Goal: Check status: Check status

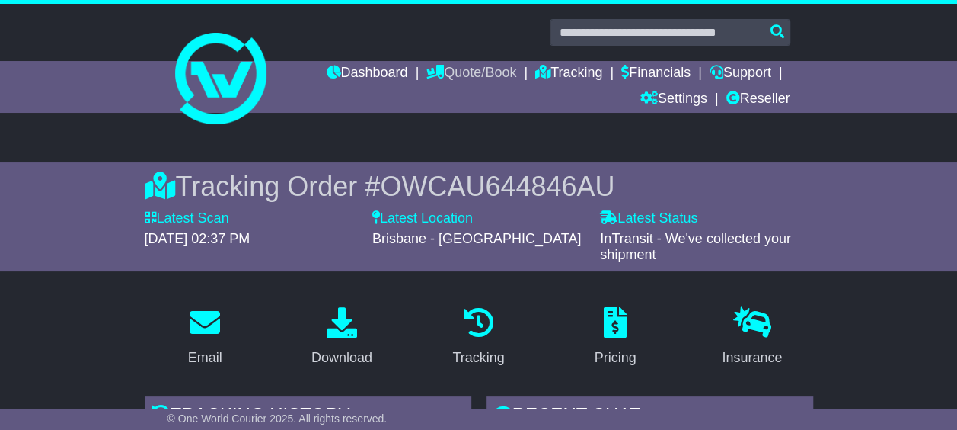
click at [467, 70] on link "Quote/Book" at bounding box center [472, 74] width 90 height 26
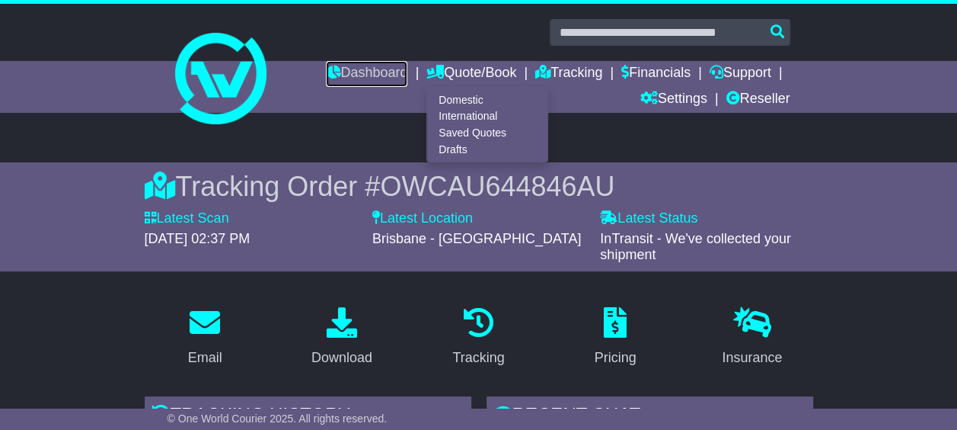
click at [355, 75] on link "Dashboard" at bounding box center [367, 74] width 82 height 26
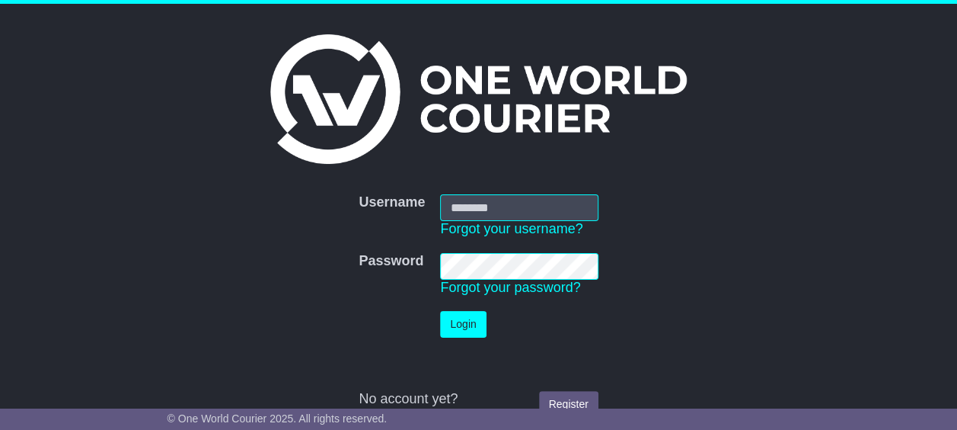
type input "********"
click at [458, 324] on button "Login" at bounding box center [463, 324] width 46 height 27
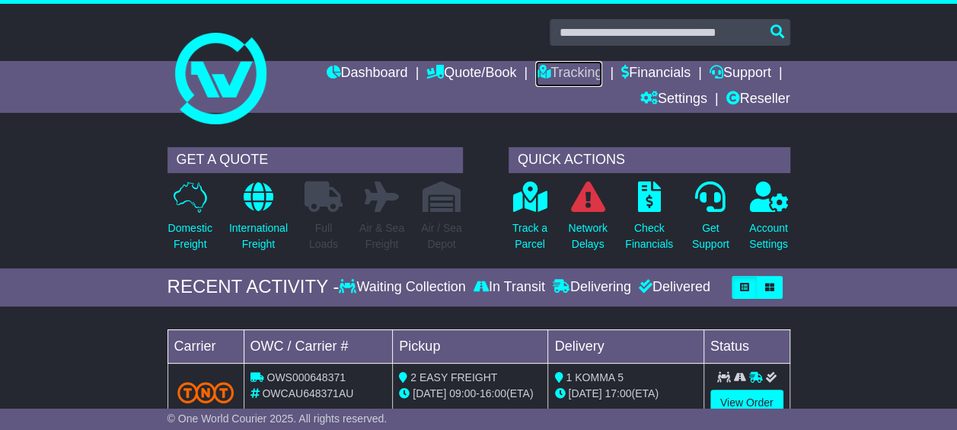
click at [551, 73] on link "Tracking" at bounding box center [568, 74] width 67 height 26
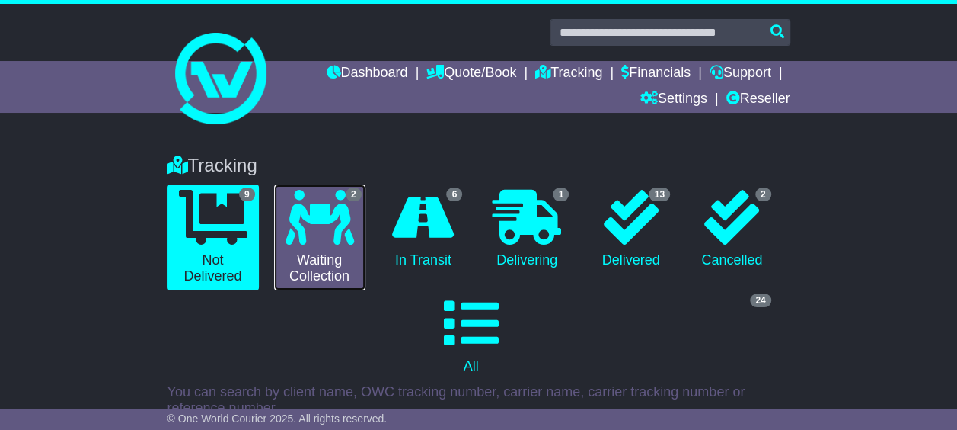
click at [353, 246] on link "2 Waiting Collection" at bounding box center [319, 237] width 91 height 106
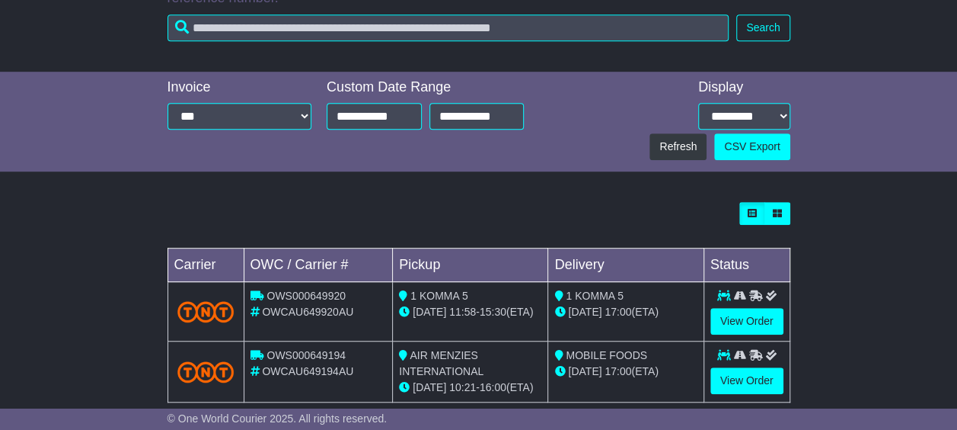
scroll to position [434, 0]
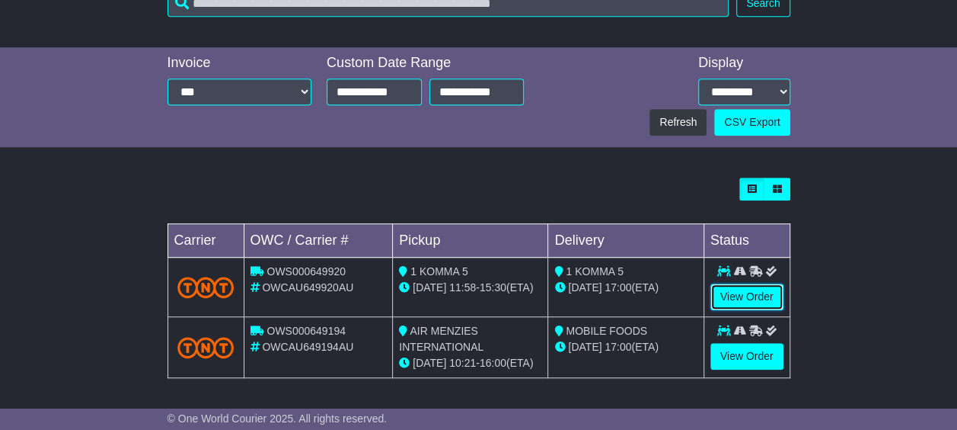
click at [743, 289] on link "View Order" at bounding box center [747, 296] width 73 height 27
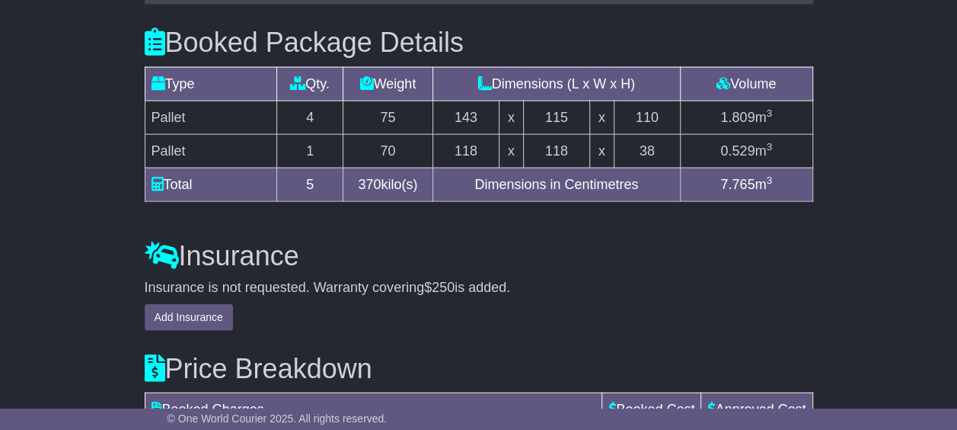
scroll to position [1676, 0]
